Goal: Use online tool/utility: Utilize a website feature to perform a specific function

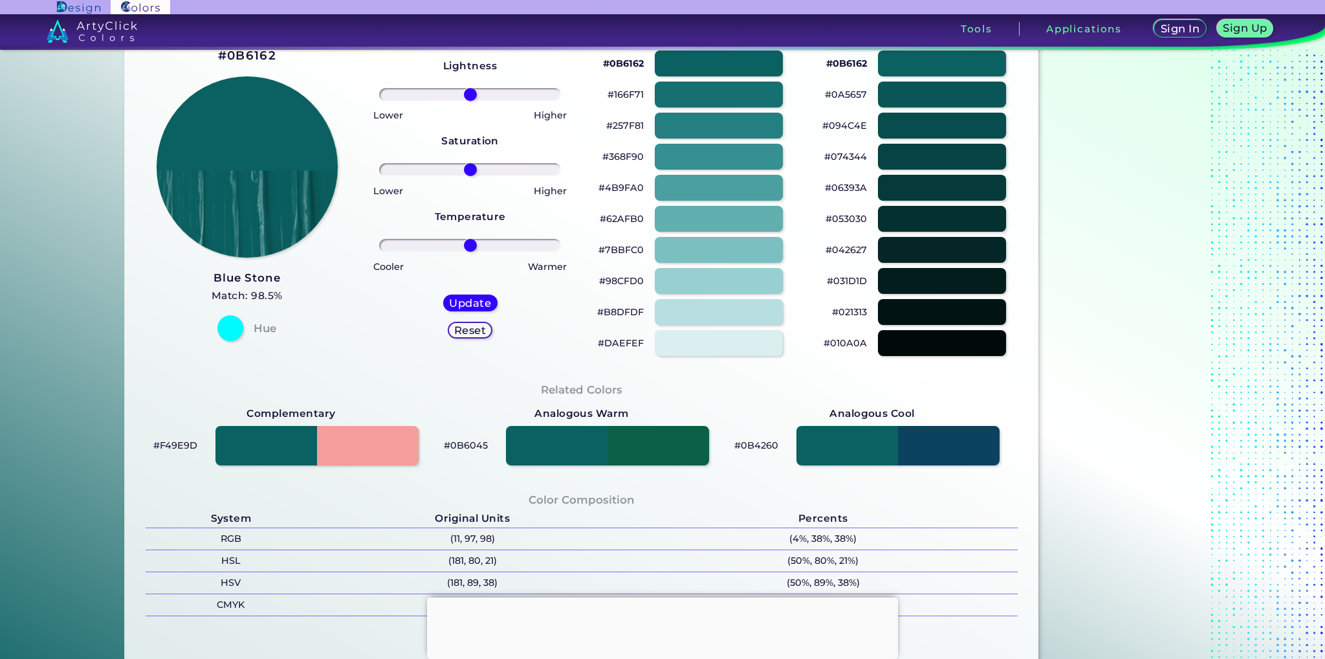
scroll to position [65, 0]
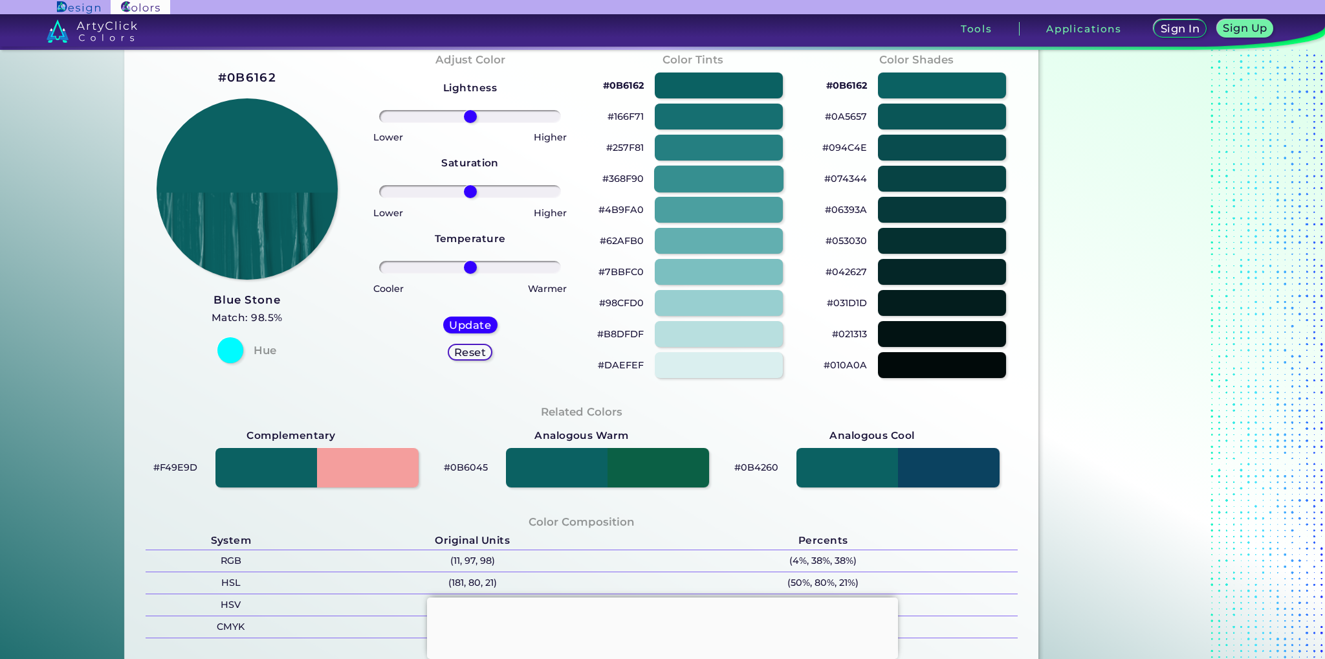
click at [704, 185] on div at bounding box center [718, 178] width 129 height 27
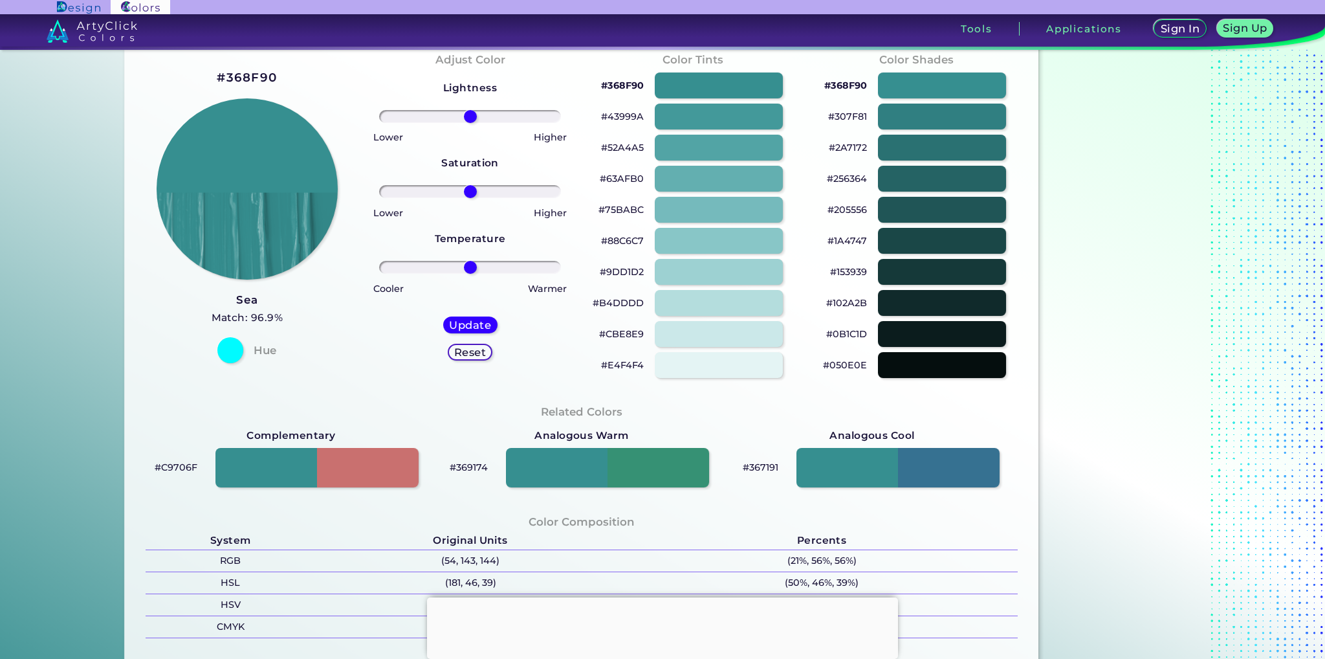
click at [678, 258] on div "#9DD1D2" at bounding box center [693, 271] width 203 height 31
click at [683, 270] on div at bounding box center [718, 271] width 129 height 27
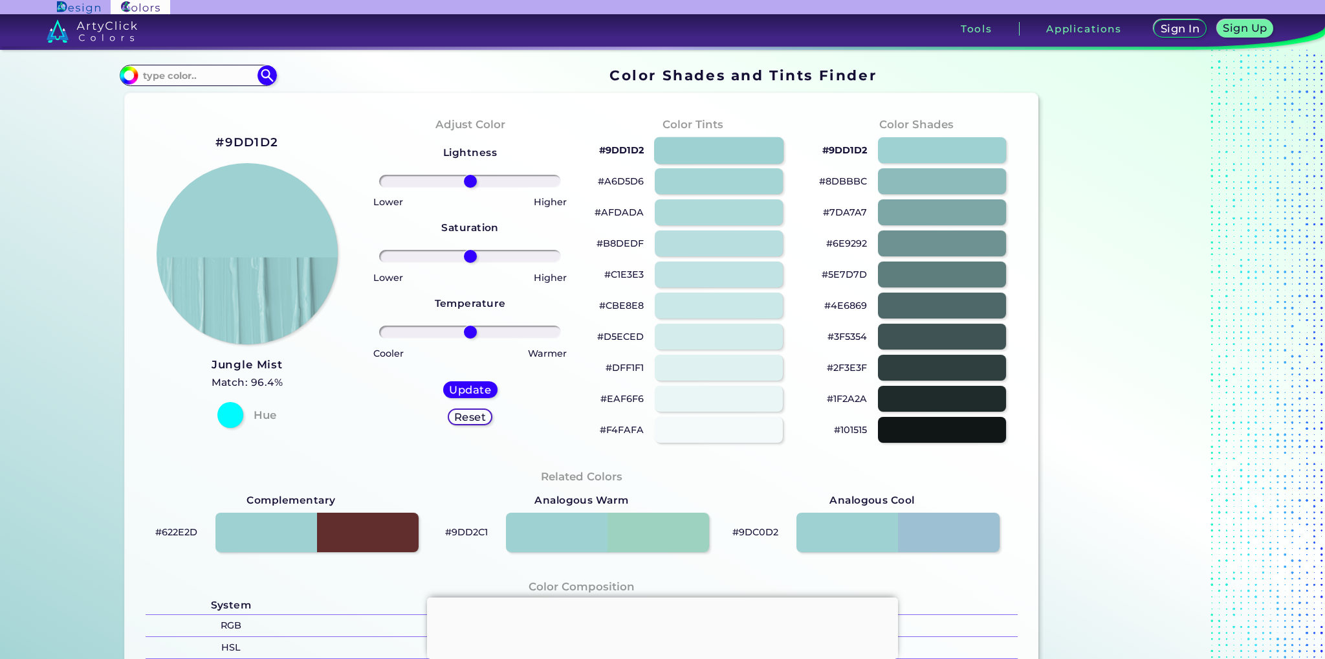
click at [724, 143] on div at bounding box center [718, 150] width 129 height 27
click at [171, 81] on input at bounding box center [198, 75] width 120 height 17
click at [256, 80] on img at bounding box center [267, 75] width 23 height 23
click at [126, 73] on input "#000000" at bounding box center [127, 73] width 16 height 16
click at [329, 91] on section "#9DD1D2 Jungle Mist Match: 96.4% Hue Adjust Color Lightness Saturation Temperat…" at bounding box center [582, 541] width 924 height 906
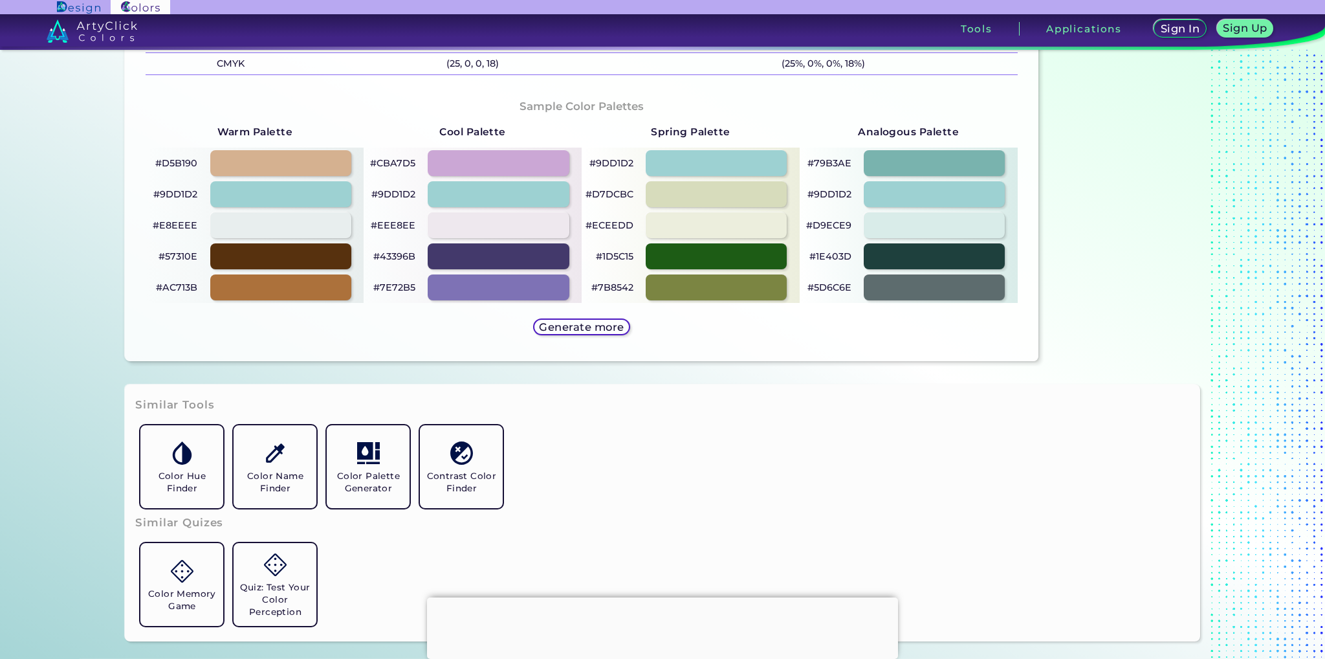
scroll to position [647, 0]
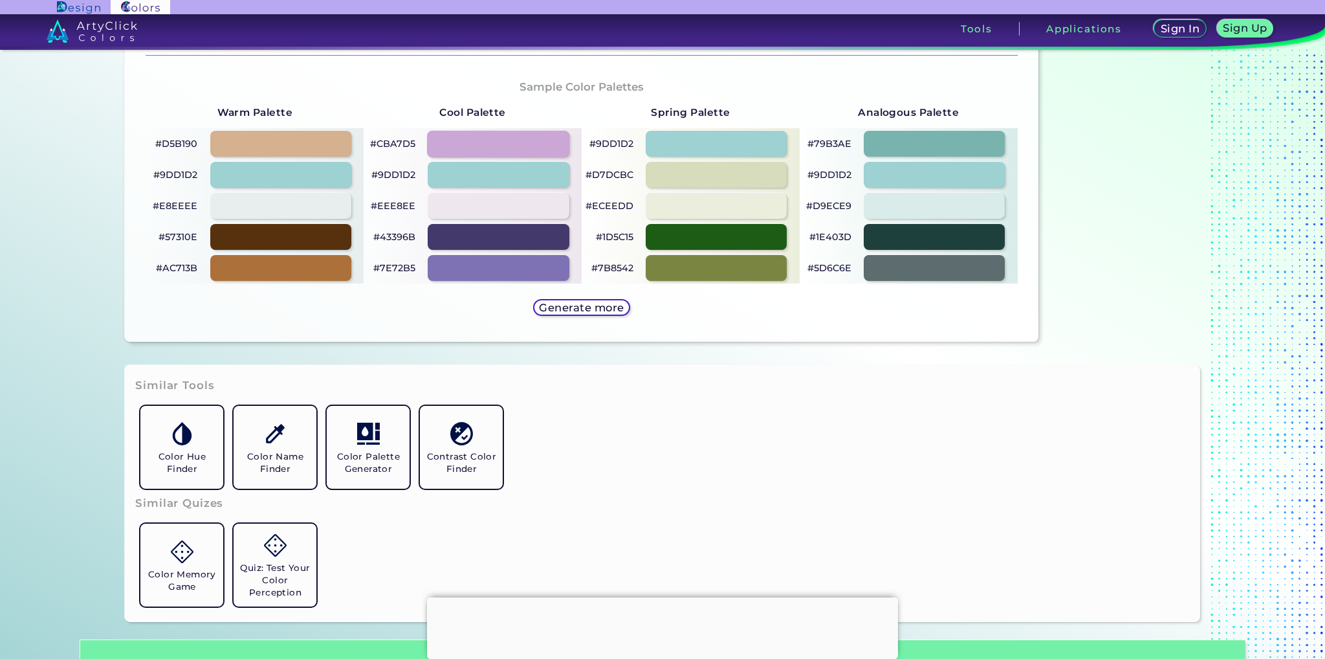
click at [494, 142] on div at bounding box center [498, 143] width 142 height 27
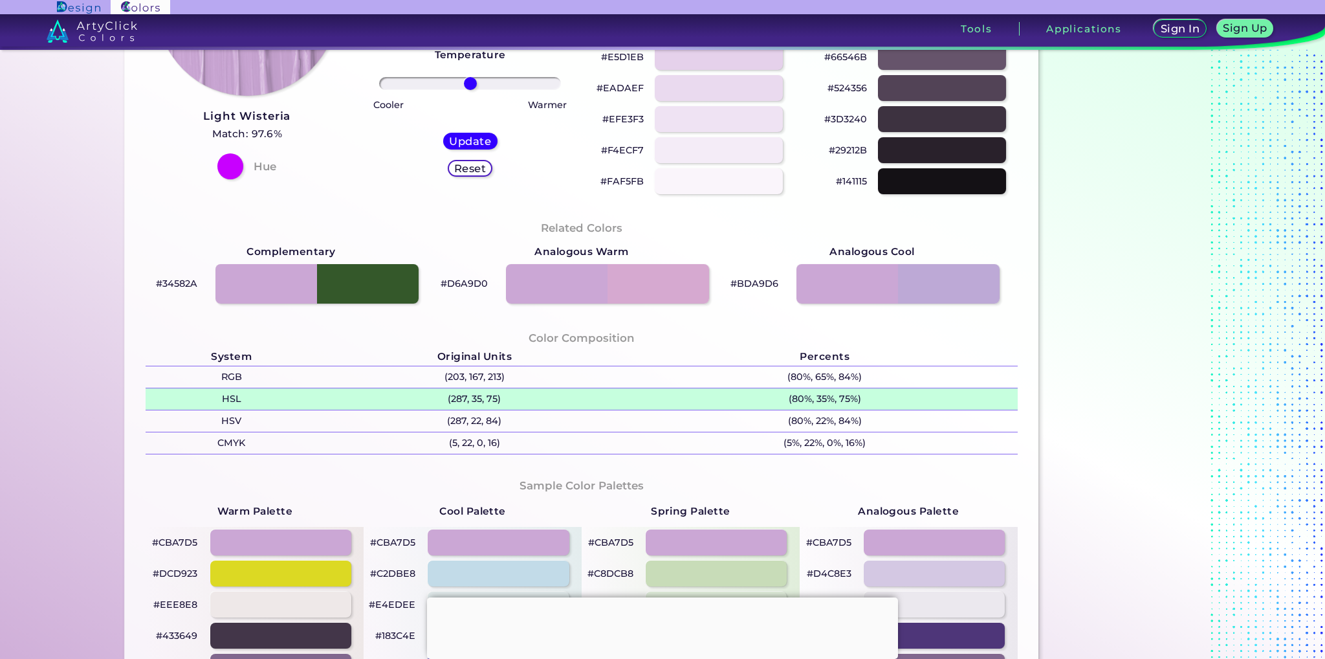
scroll to position [65, 0]
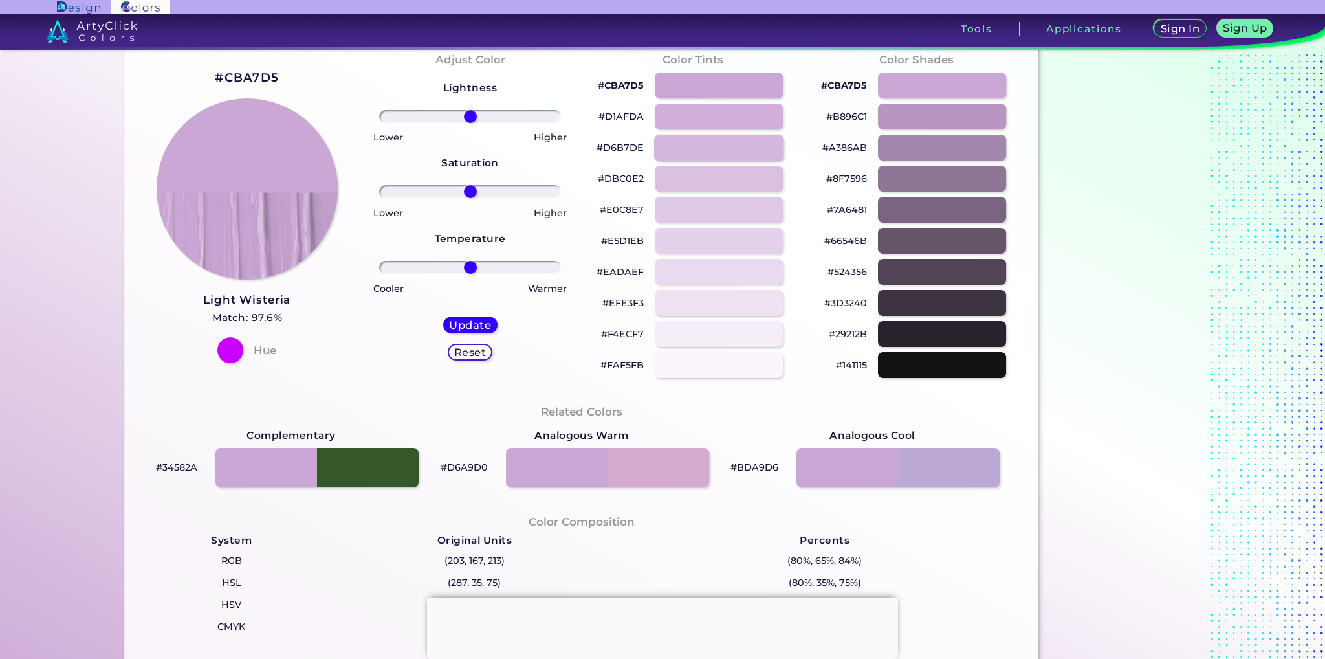
click at [753, 155] on div at bounding box center [718, 147] width 129 height 27
type input "#d6b7de"
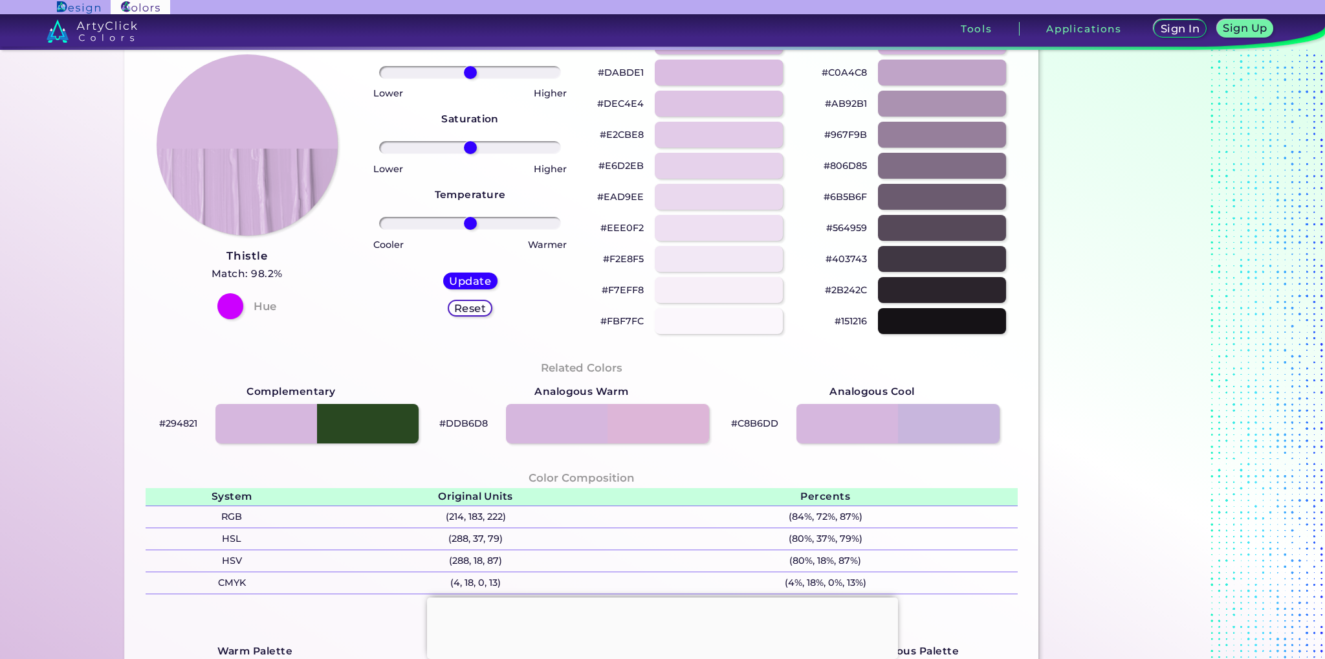
scroll to position [129, 0]
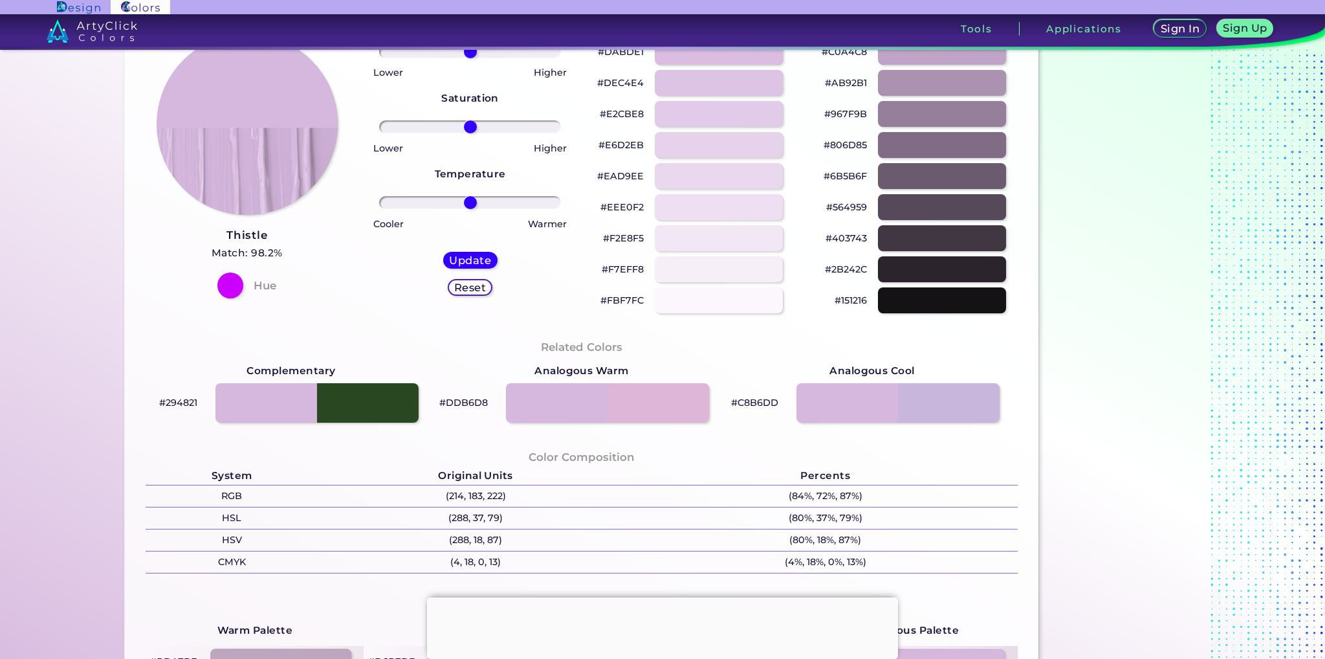
drag, startPoint x: 65, startPoint y: 78, endPoint x: 83, endPoint y: 88, distance: 20.6
click at [67, 77] on section "Color Shades Finder #d6b7de Acadia ◉ Acid Green ◉ Aero Blue ◉ Alabaster ◉ Albes…" at bounding box center [662, 354] width 1325 height 609
